Goal: Find specific page/section: Find specific page/section

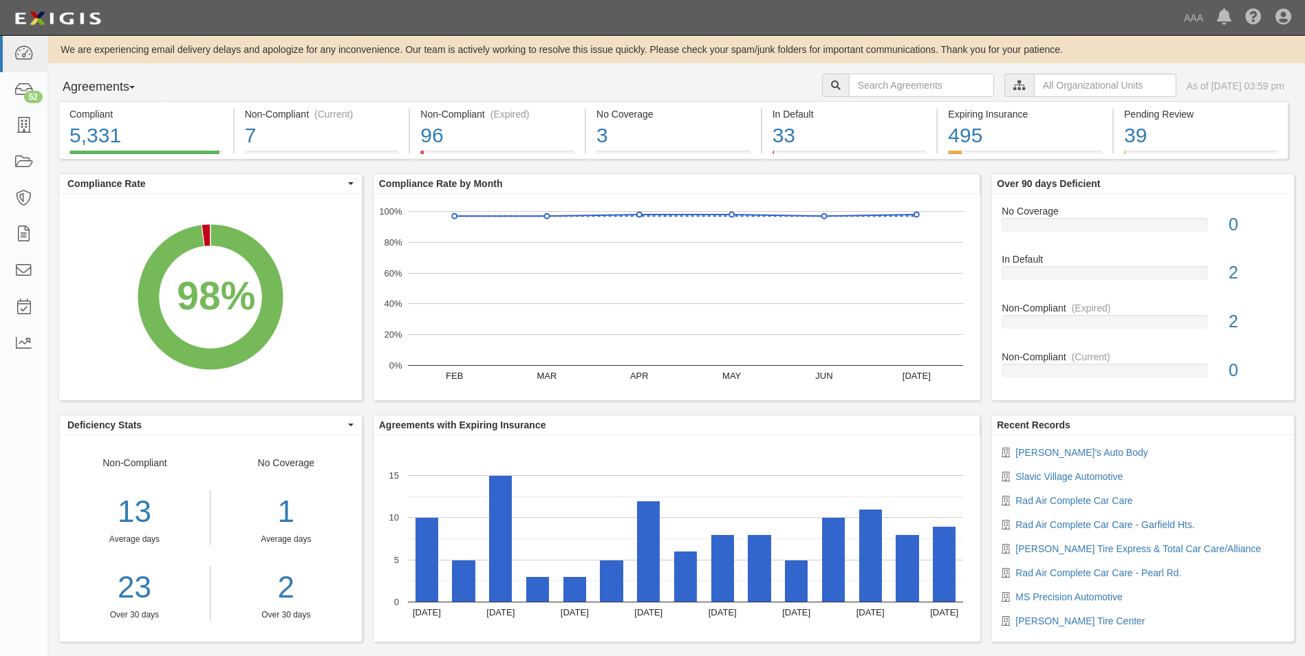
click at [133, 89] on button "Agreements" at bounding box center [109, 88] width 103 height 28
click at [91, 116] on link "Parties" at bounding box center [113, 116] width 109 height 18
click at [135, 88] on span "button" at bounding box center [132, 87] width 6 height 3
click at [89, 116] on link "Parties" at bounding box center [113, 116] width 109 height 18
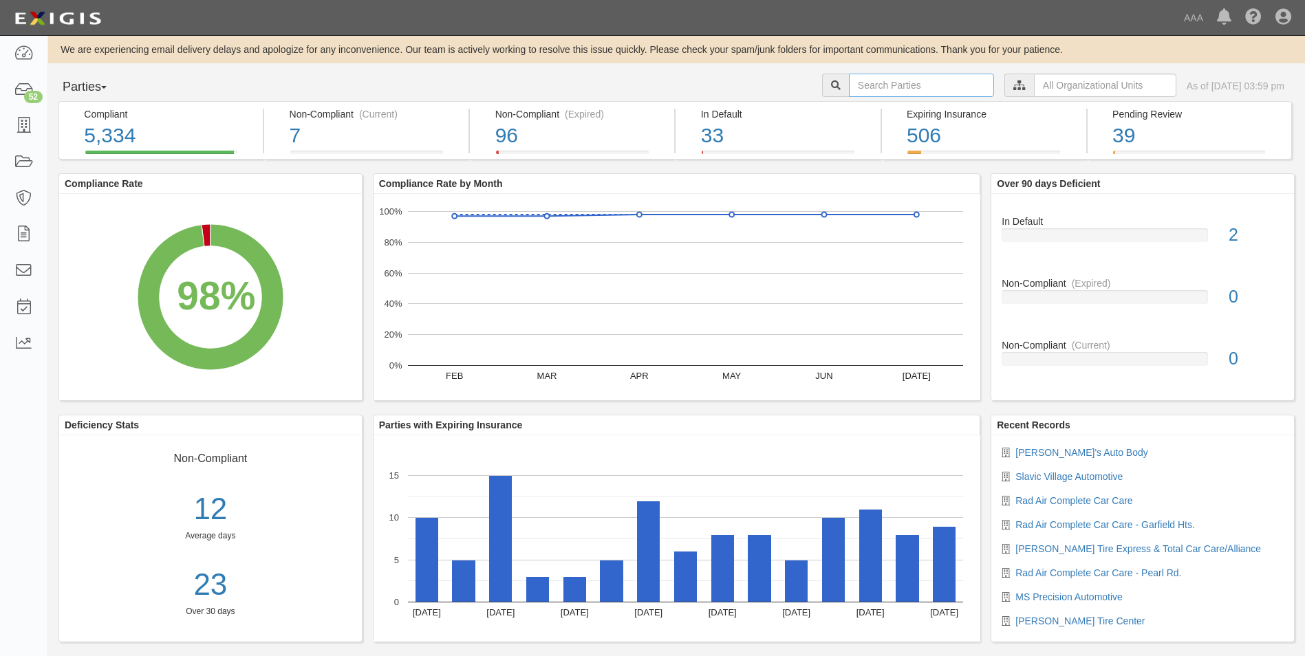
click at [893, 83] on input "text" at bounding box center [921, 85] width 145 height 23
type input "10380"
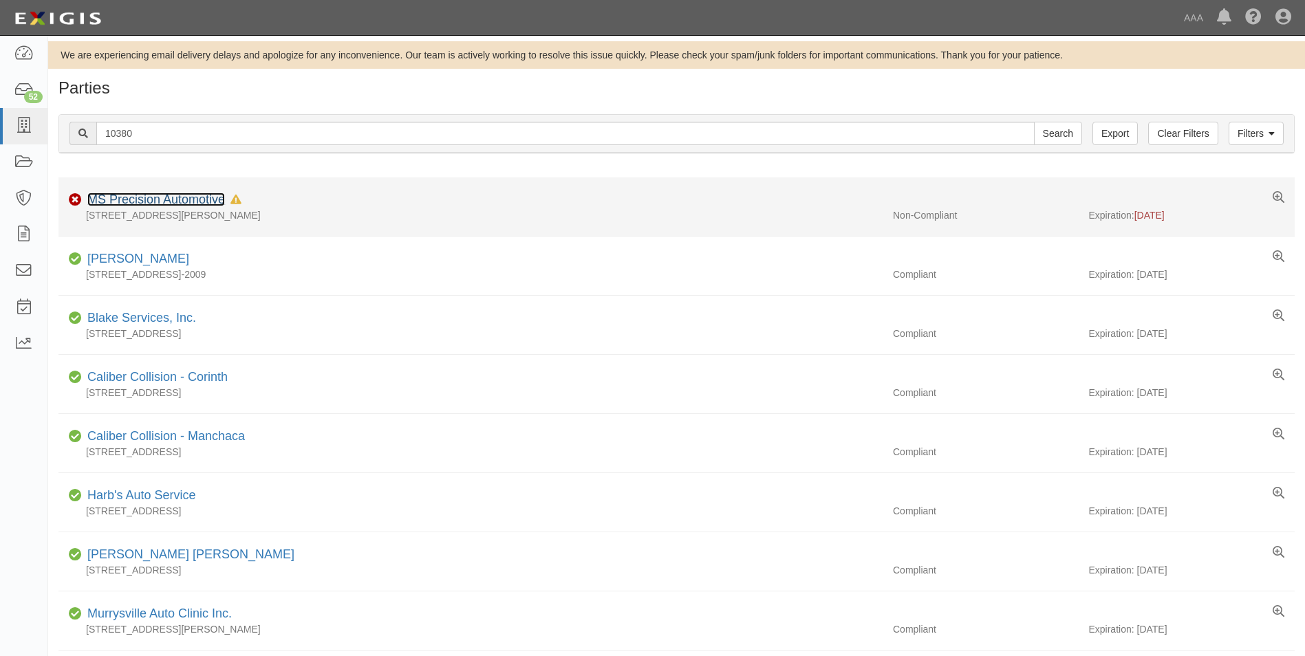
click at [125, 197] on link "MS Precision Automotive" at bounding box center [156, 200] width 138 height 14
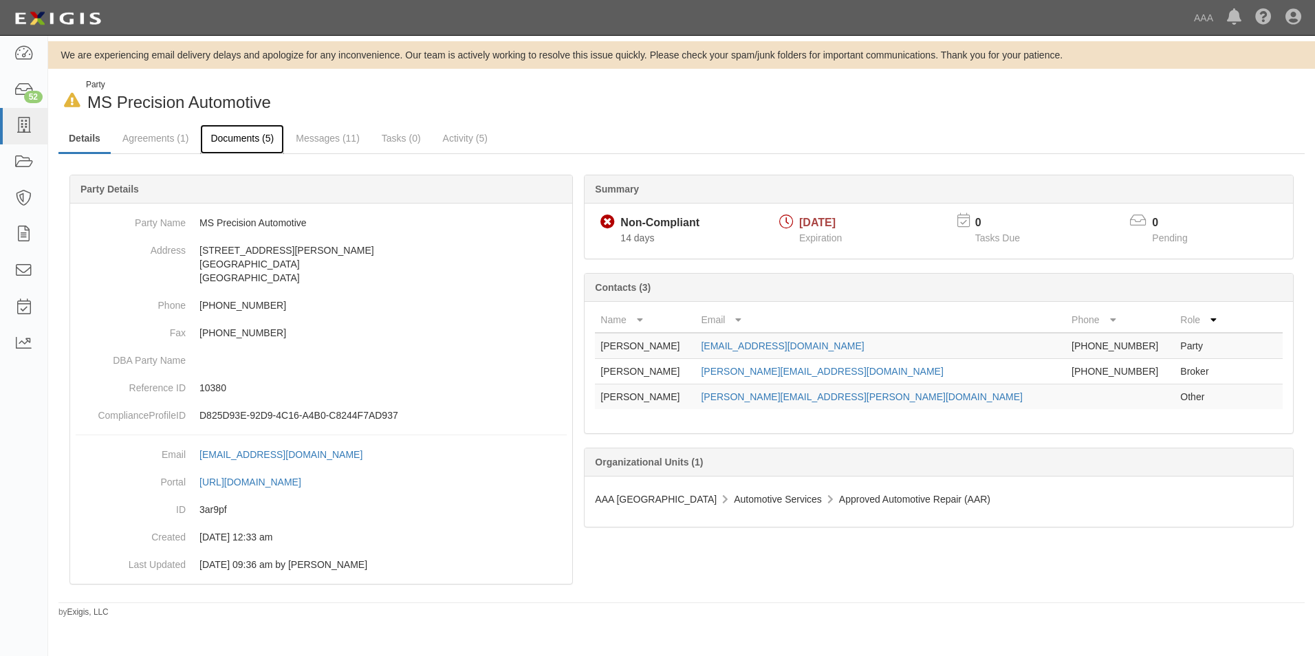
click at [243, 139] on link "Documents (5)" at bounding box center [242, 139] width 84 height 30
